Goal: Task Accomplishment & Management: Complete application form

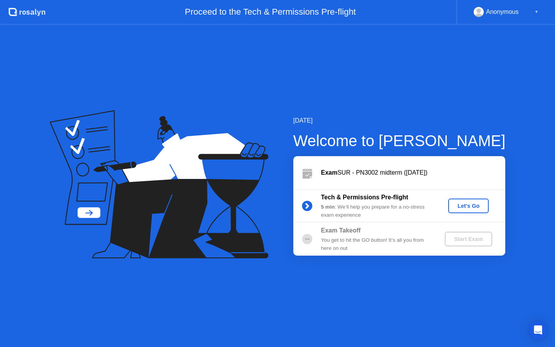
click at [475, 203] on div "Let's Go" at bounding box center [468, 206] width 34 height 6
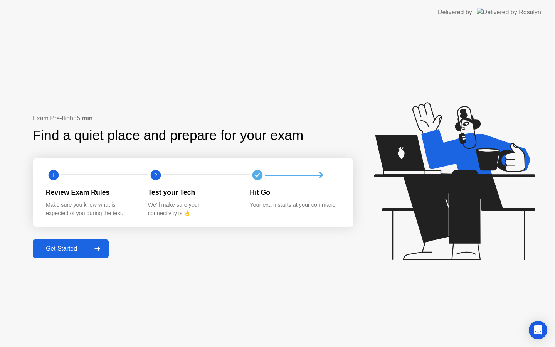
click at [77, 250] on div "Get Started" at bounding box center [61, 248] width 53 height 7
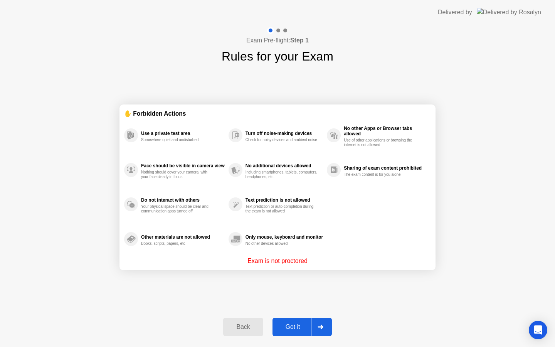
click at [289, 328] on div "Got it" at bounding box center [293, 326] width 36 height 7
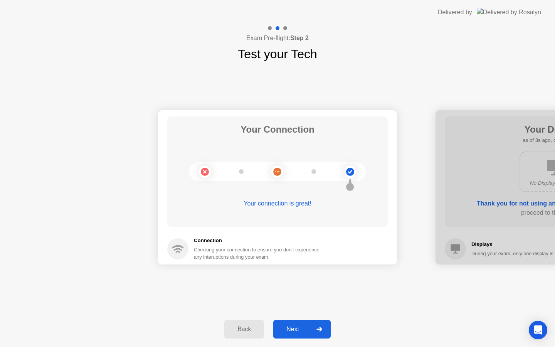
click at [288, 328] on div "Next" at bounding box center [292, 329] width 34 height 7
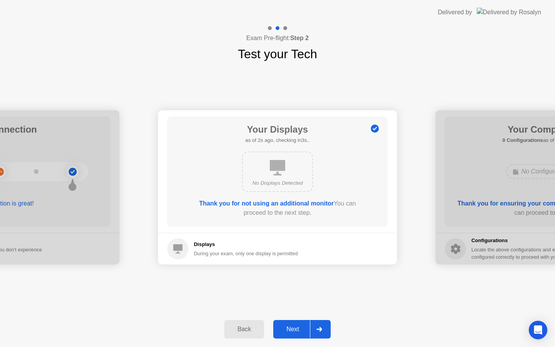
click at [288, 328] on div "Next" at bounding box center [292, 329] width 34 height 7
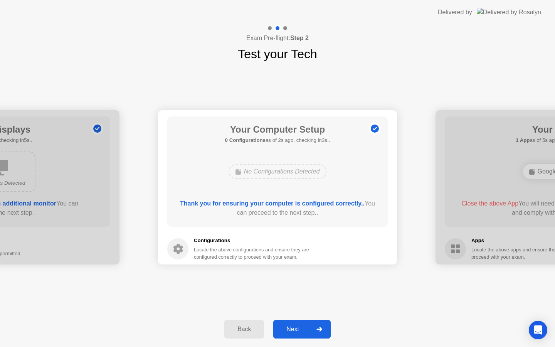
click at [288, 328] on div "Next" at bounding box center [292, 329] width 34 height 7
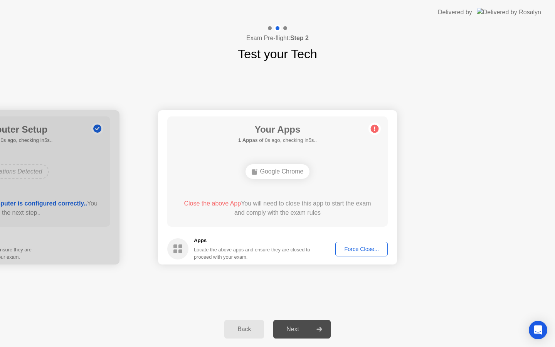
click at [290, 327] on div "Next" at bounding box center [292, 329] width 34 height 7
click at [366, 247] on div "Force Close..." at bounding box center [361, 249] width 47 height 6
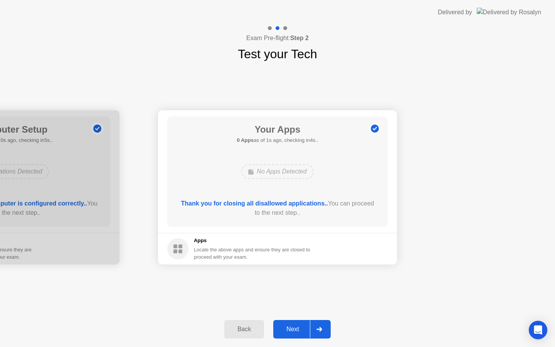
click at [293, 330] on div "Next" at bounding box center [292, 329] width 34 height 7
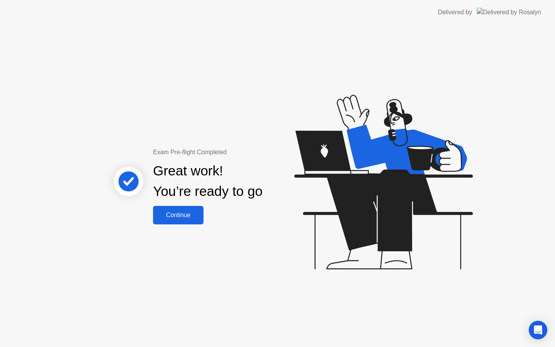
click at [186, 218] on div "Continue" at bounding box center [178, 215] width 46 height 7
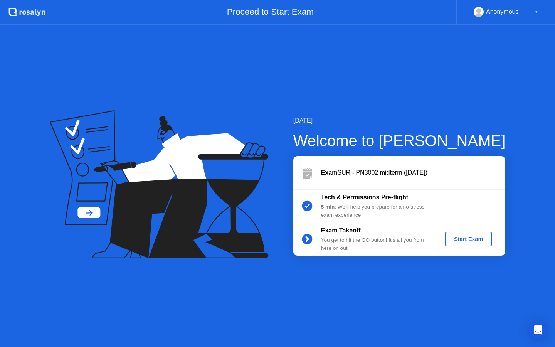
click at [459, 239] on div "Start Exam" at bounding box center [468, 239] width 41 height 6
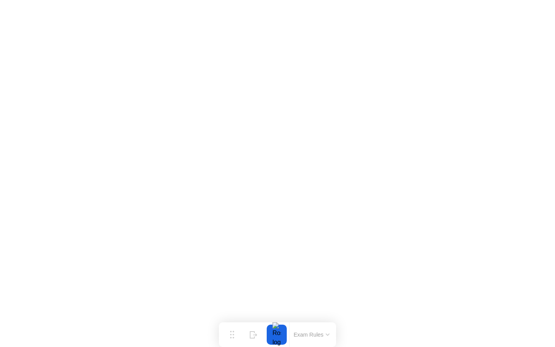
click at [277, 334] on div at bounding box center [277, 334] width 16 height 20
click at [321, 334] on button "Exam Rules" at bounding box center [311, 334] width 41 height 7
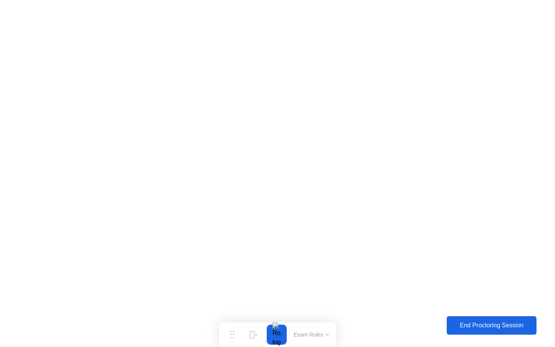
click at [509, 324] on div "End Proctoring Session" at bounding box center [492, 325] width 86 height 7
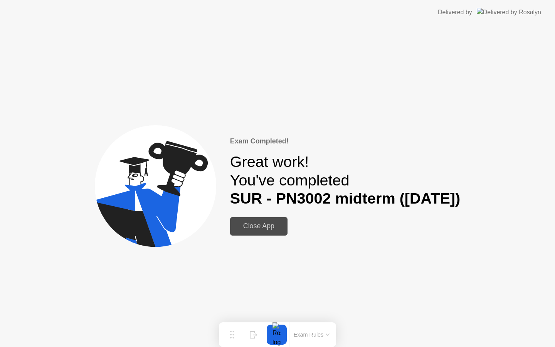
click at [274, 227] on div "Close App" at bounding box center [258, 226] width 53 height 8
click at [259, 227] on div "Close App" at bounding box center [258, 226] width 53 height 8
